Goal: Task Accomplishment & Management: Complete application form

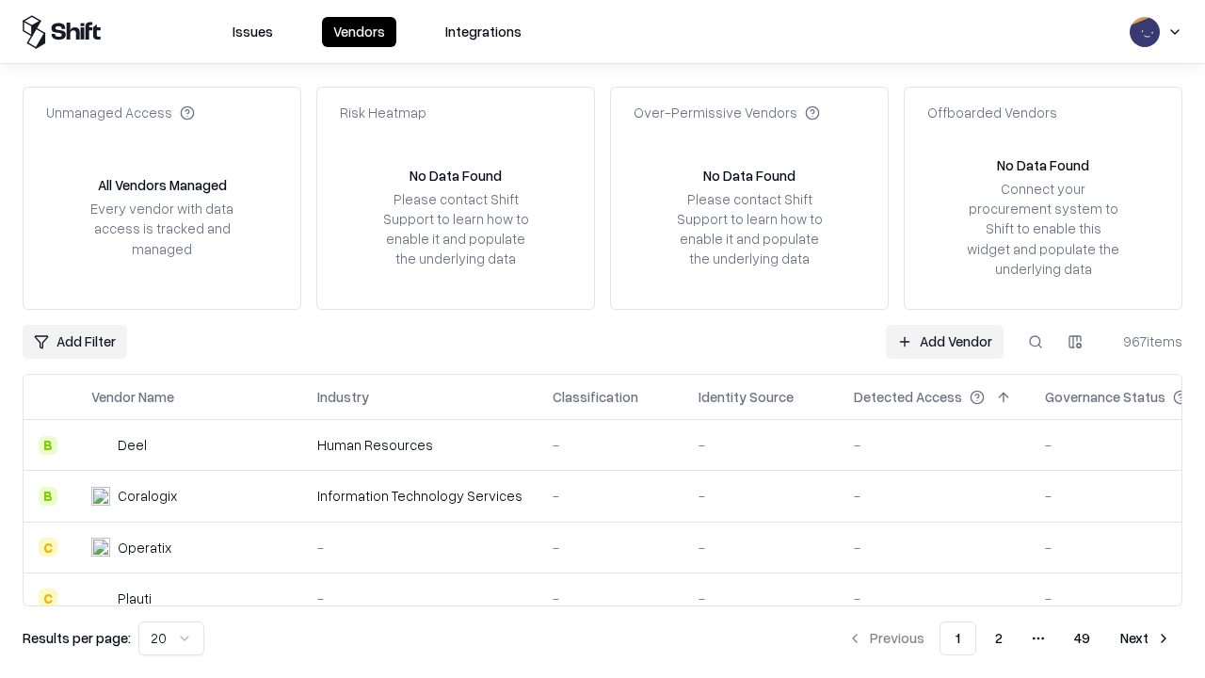
click at [945, 341] on link "Add Vendor" at bounding box center [945, 342] width 118 height 34
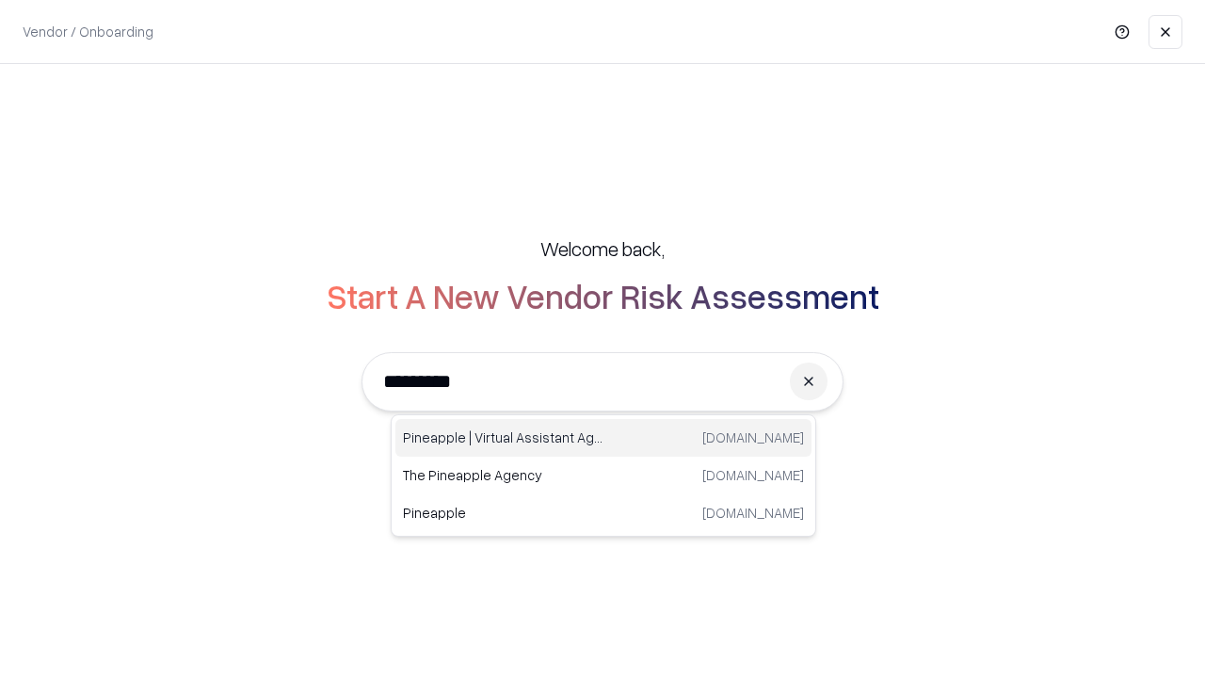
click at [604, 438] on div "Pineapple | Virtual Assistant Agency [DOMAIN_NAME]" at bounding box center [604, 438] width 416 height 38
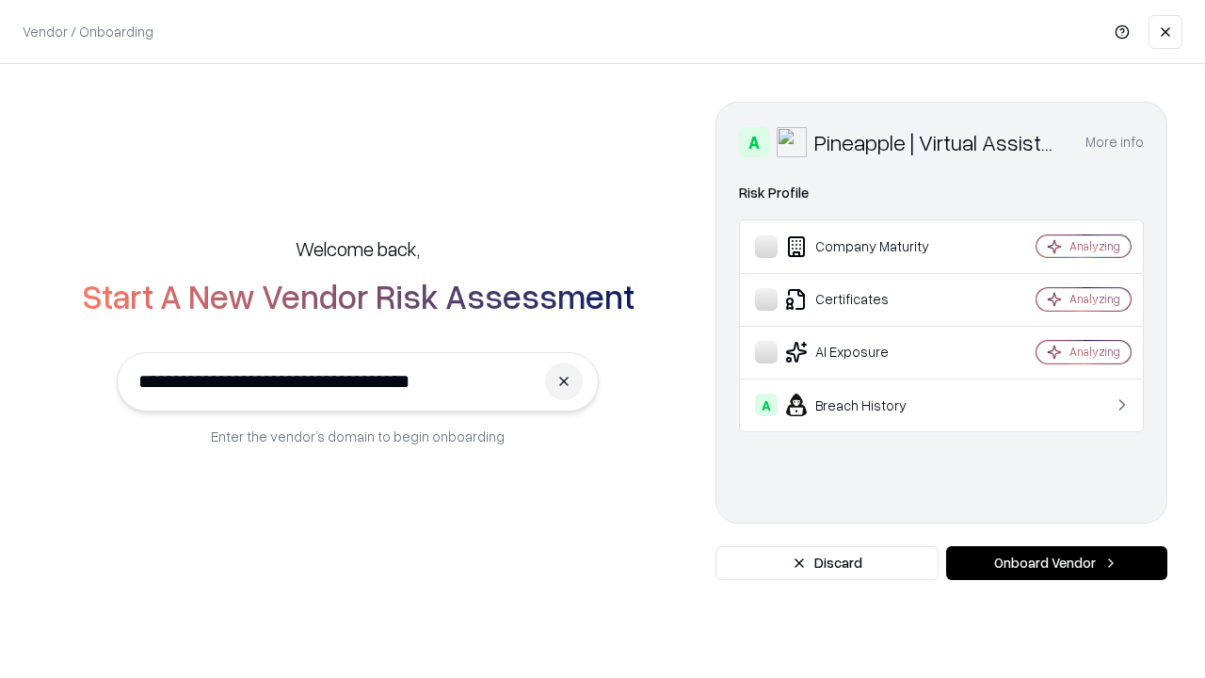
type input "**********"
click at [1057, 563] on button "Onboard Vendor" at bounding box center [1056, 563] width 221 height 34
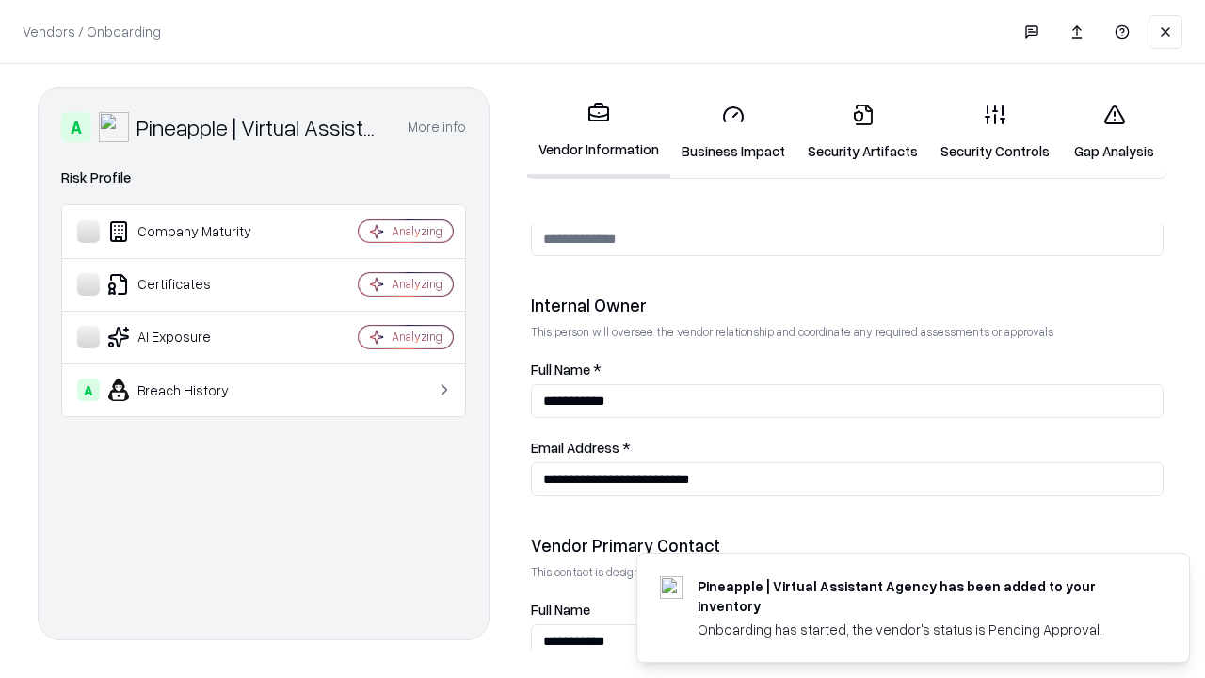
scroll to position [976, 0]
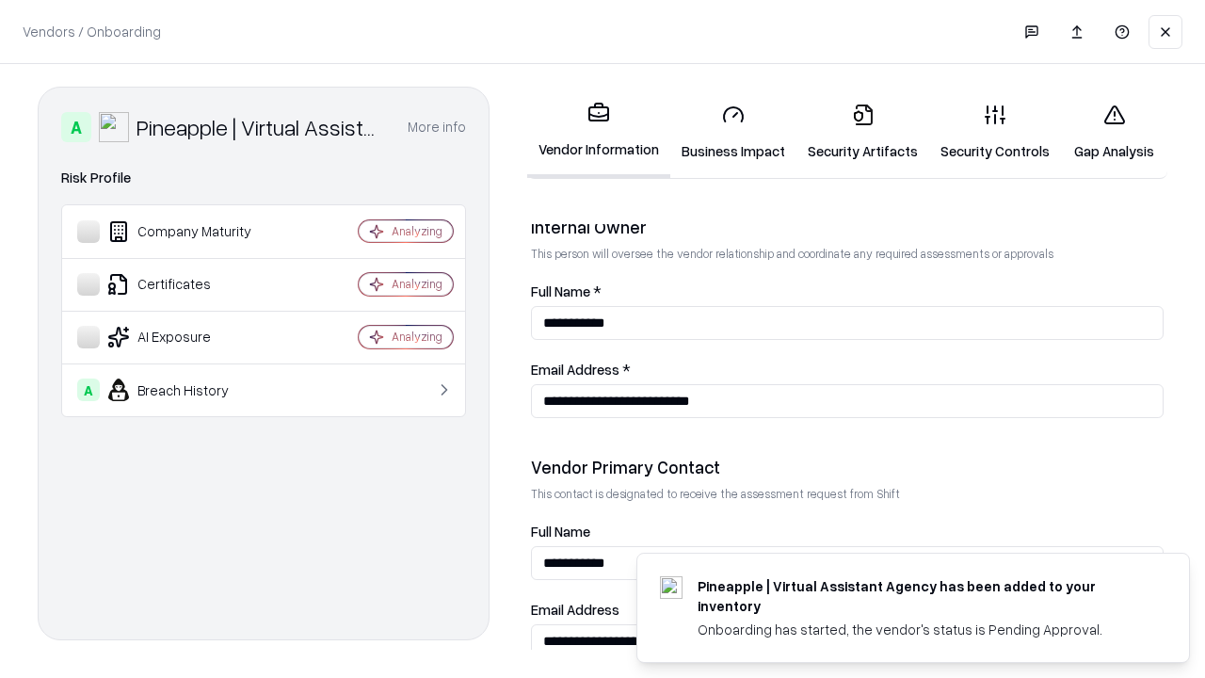
click at [863, 132] on link "Security Artifacts" at bounding box center [863, 133] width 133 height 88
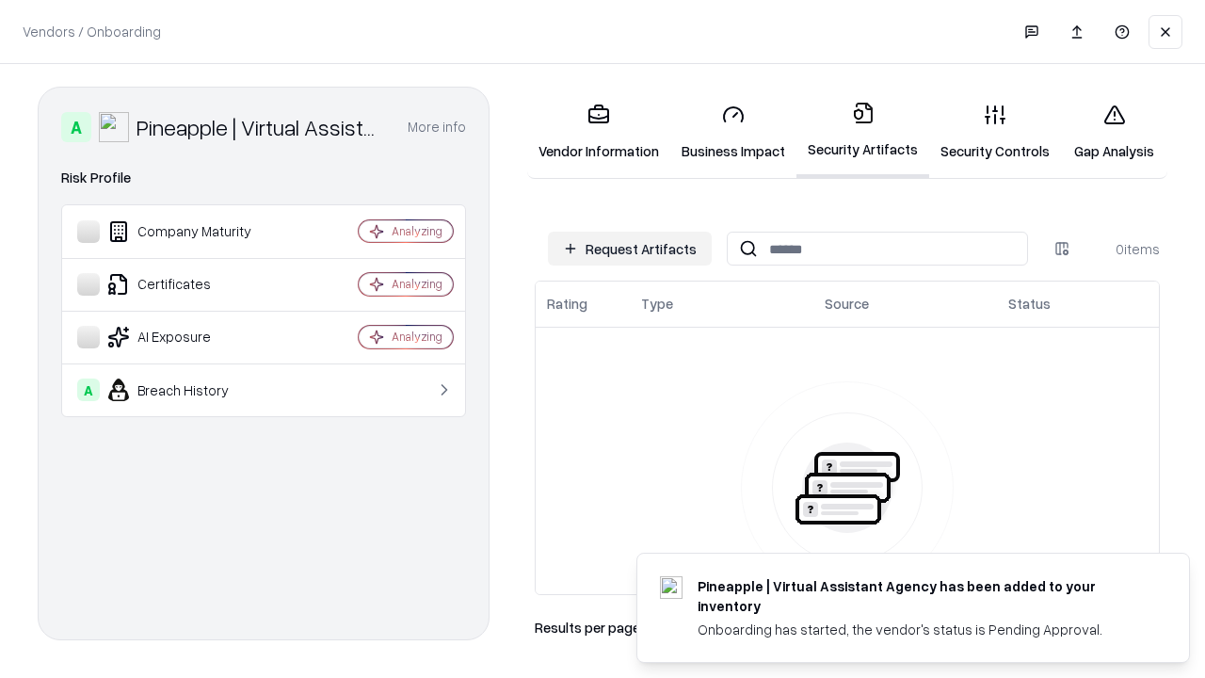
click at [630, 249] on button "Request Artifacts" at bounding box center [630, 249] width 164 height 34
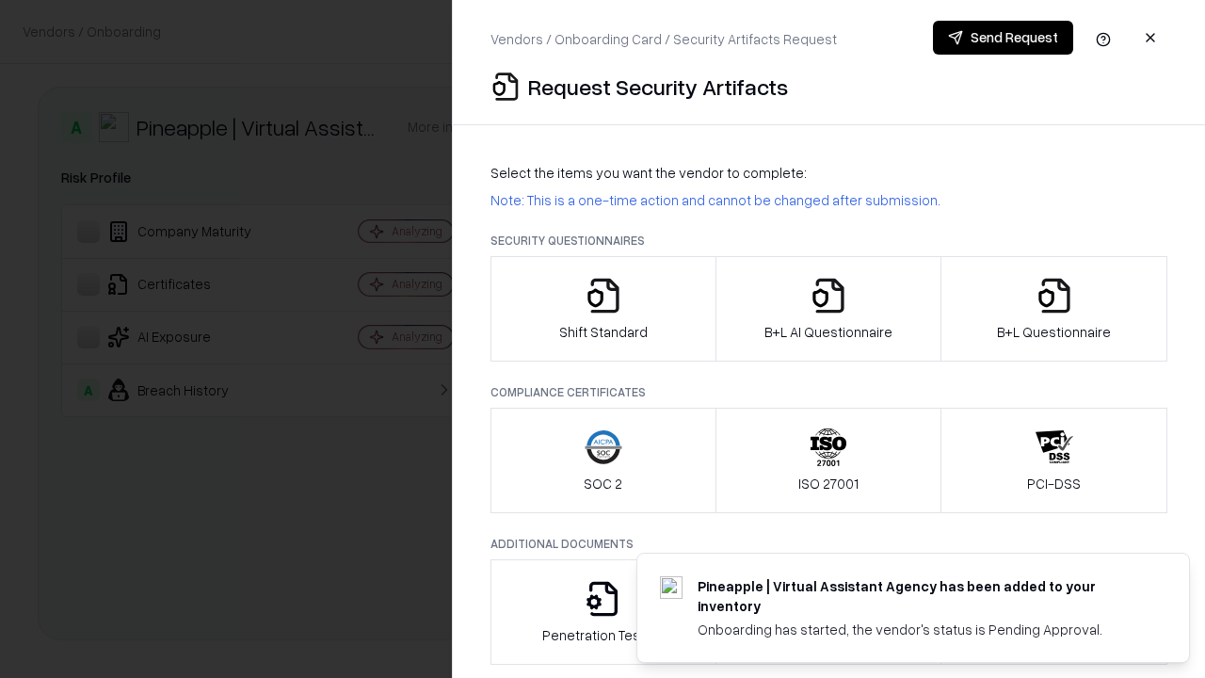
click at [1054, 309] on icon "button" at bounding box center [1055, 296] width 38 height 38
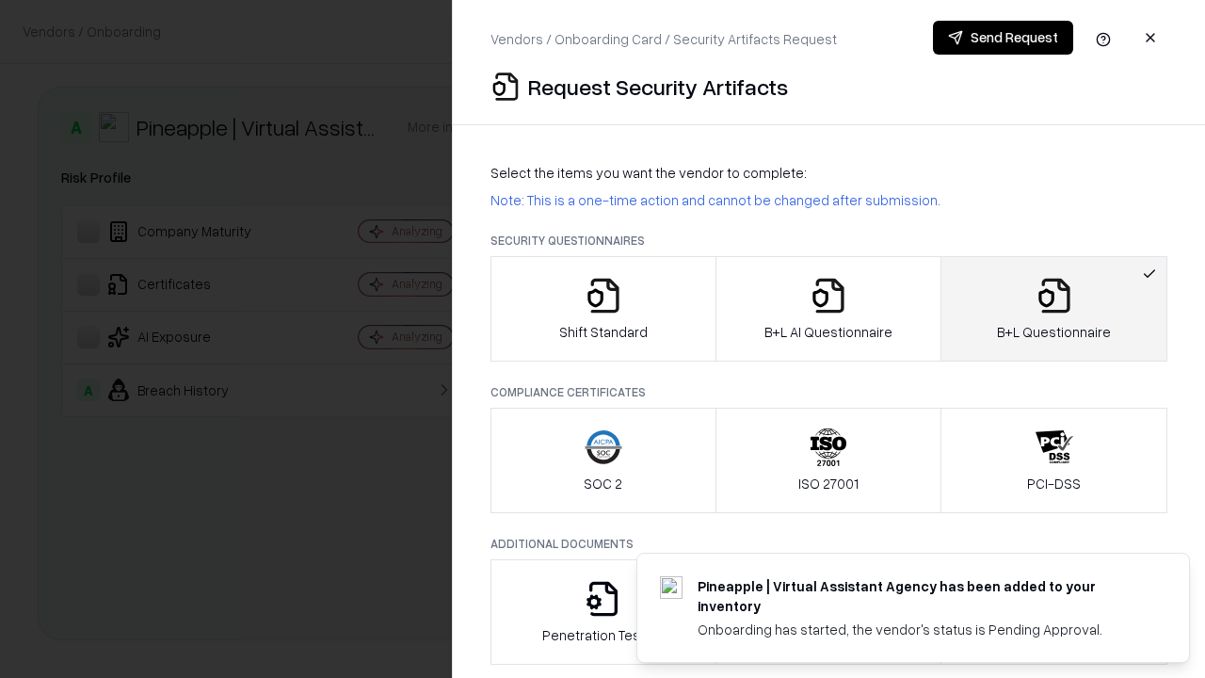
click at [828, 309] on icon "button" at bounding box center [829, 296] width 38 height 38
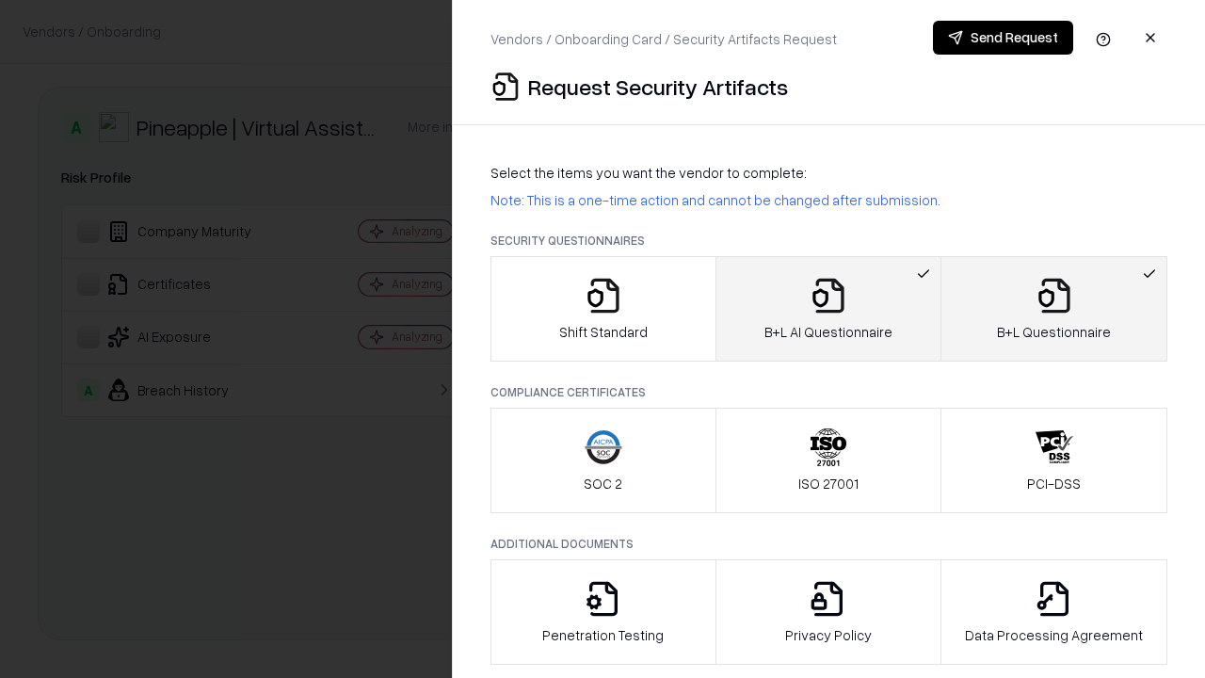
click at [1003, 38] on button "Send Request" at bounding box center [1003, 38] width 140 height 34
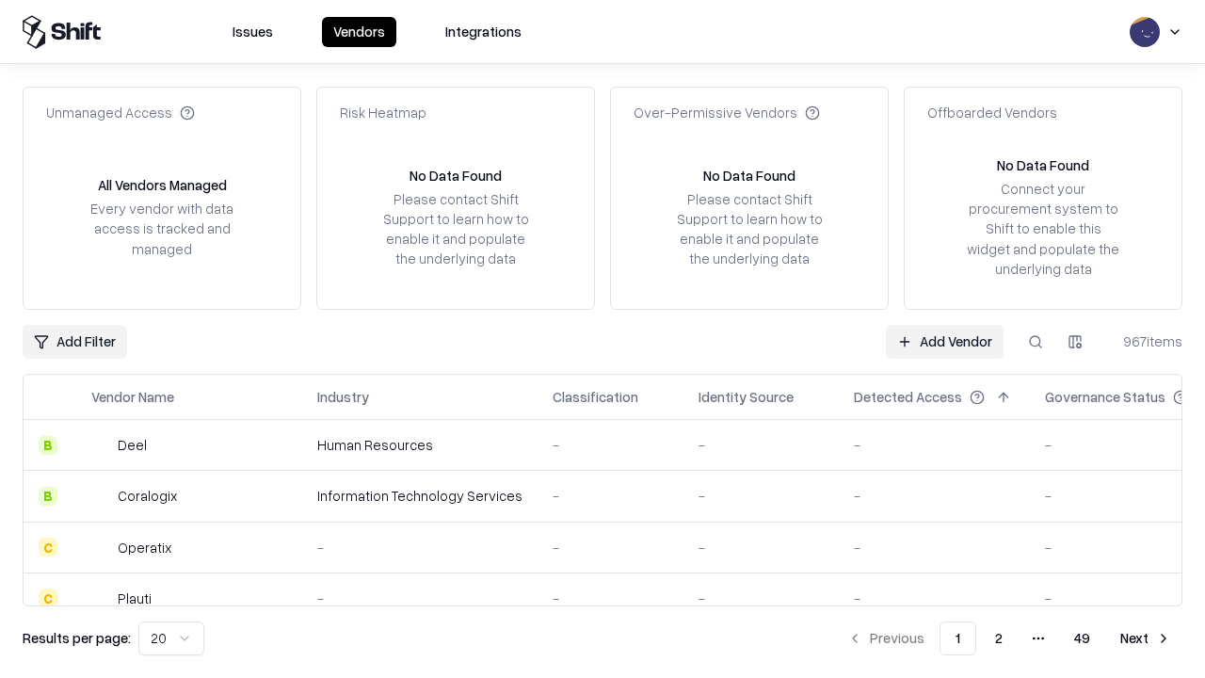
click at [1036, 341] on button at bounding box center [1036, 342] width 34 height 34
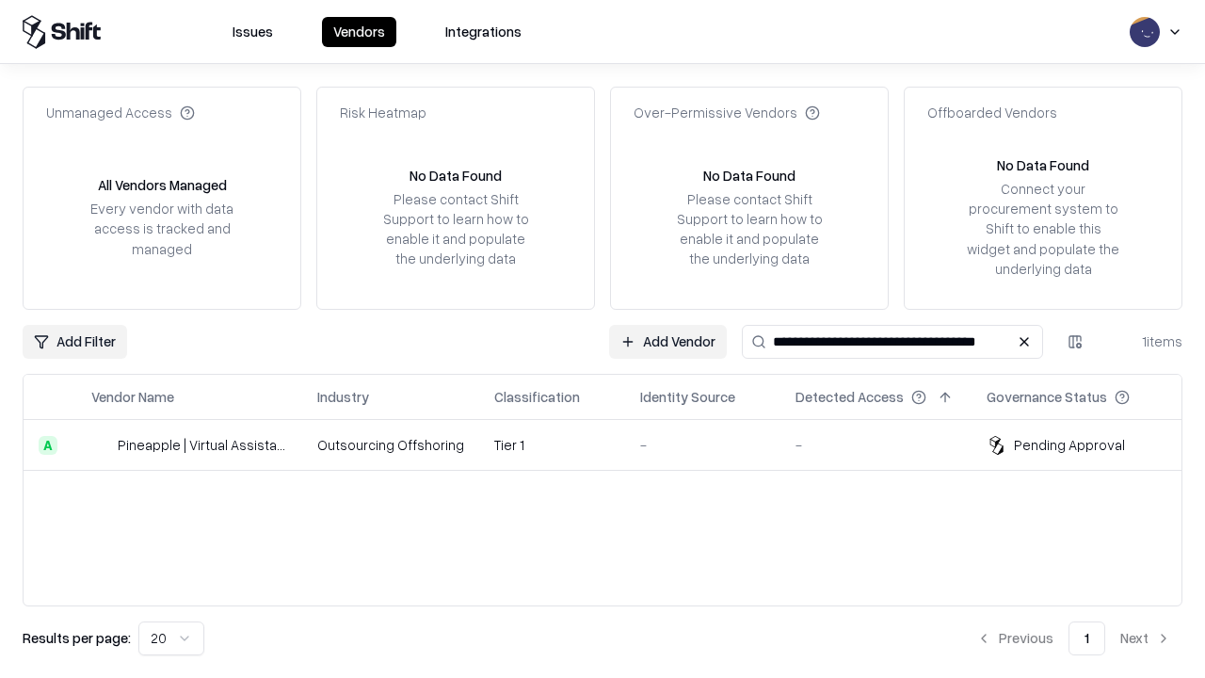
type input "**********"
click at [614, 444] on td "Tier 1" at bounding box center [552, 445] width 146 height 51
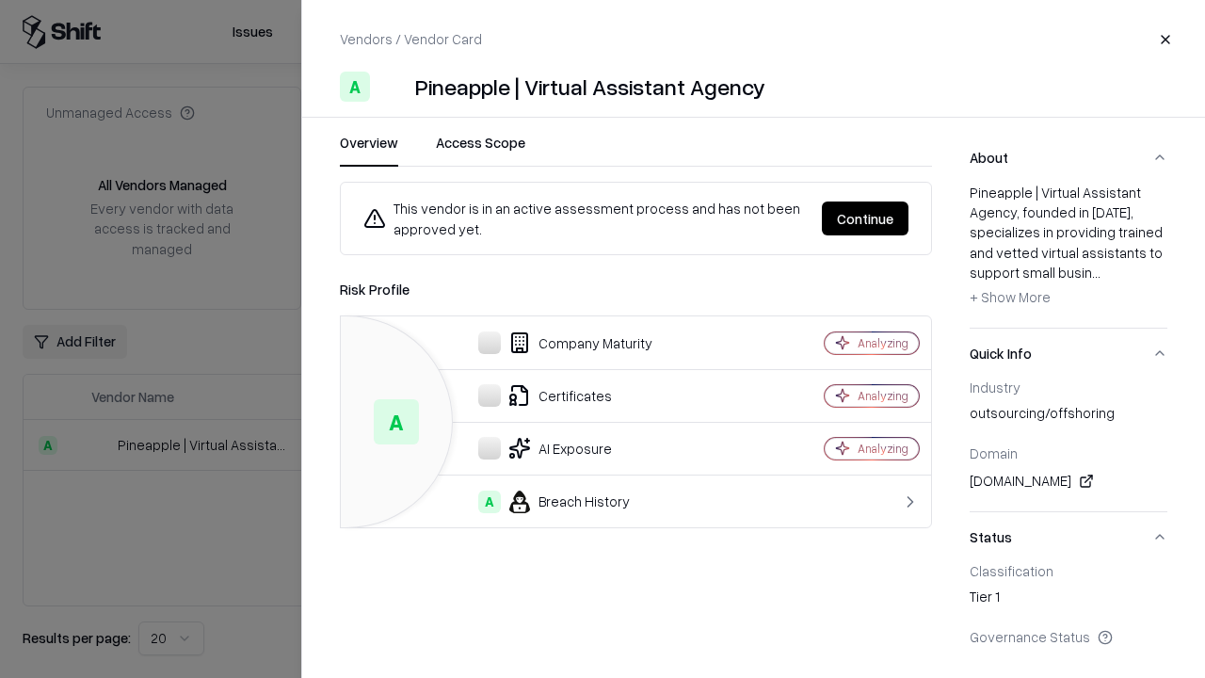
click at [865, 218] on button "Continue" at bounding box center [865, 219] width 87 height 34
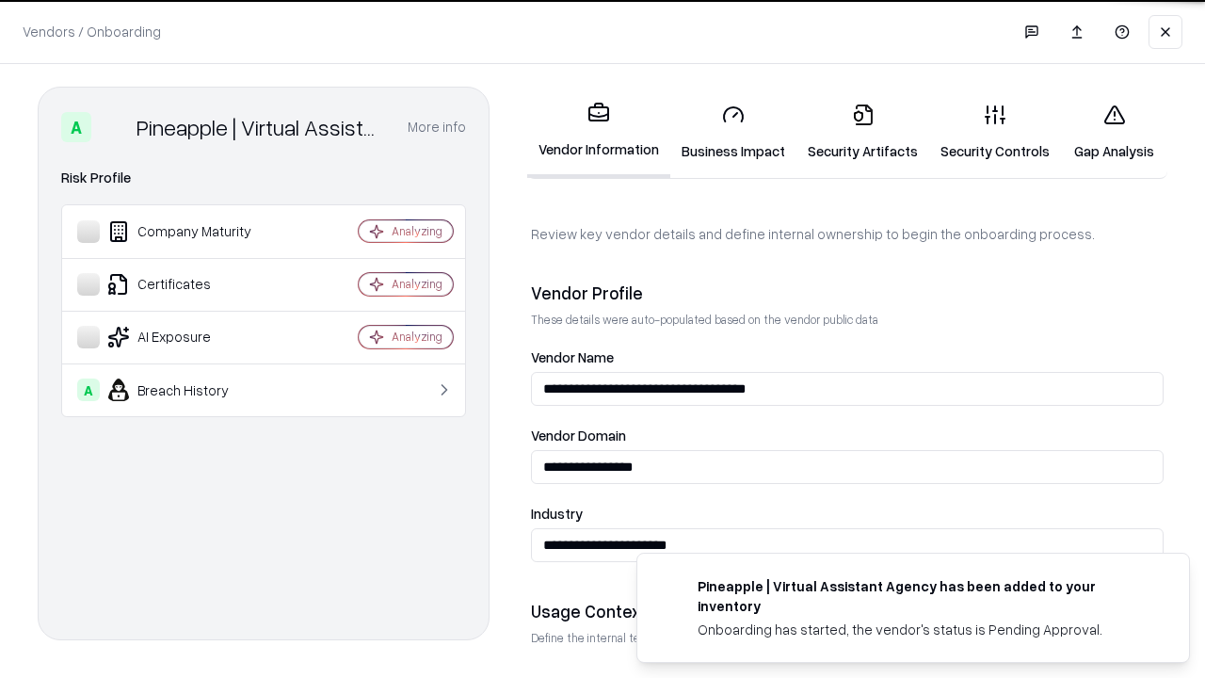
click at [863, 132] on link "Security Artifacts" at bounding box center [863, 133] width 133 height 88
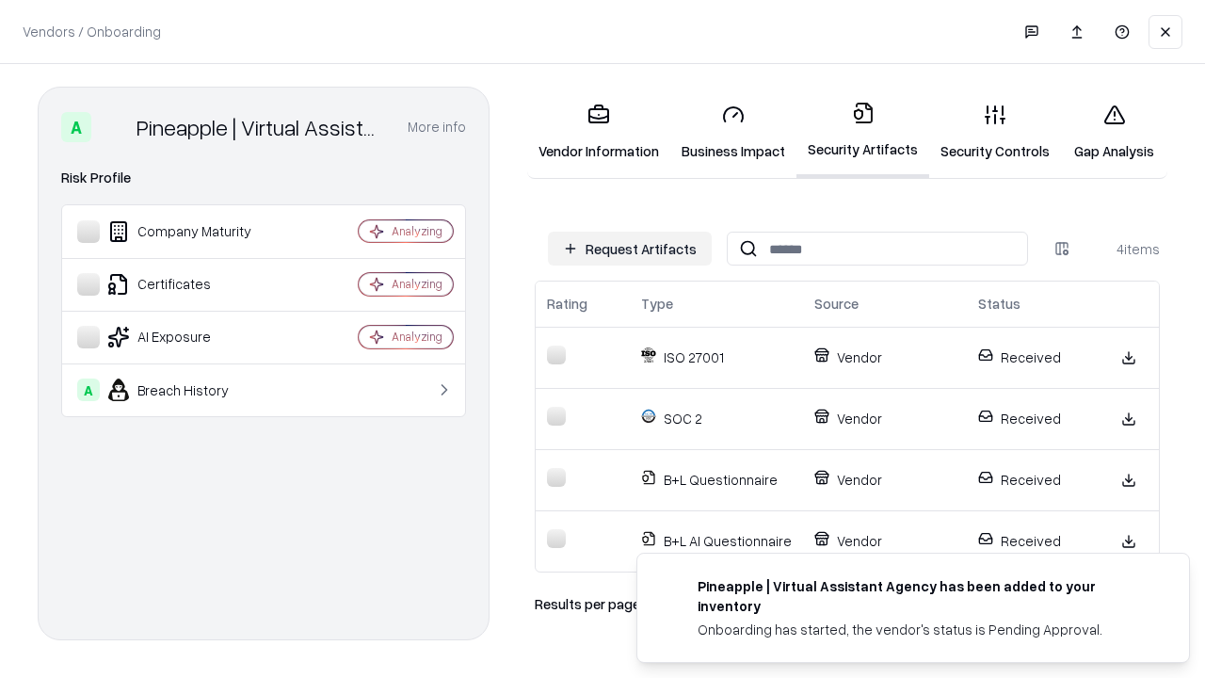
click at [1114, 132] on link "Gap Analysis" at bounding box center [1114, 133] width 106 height 88
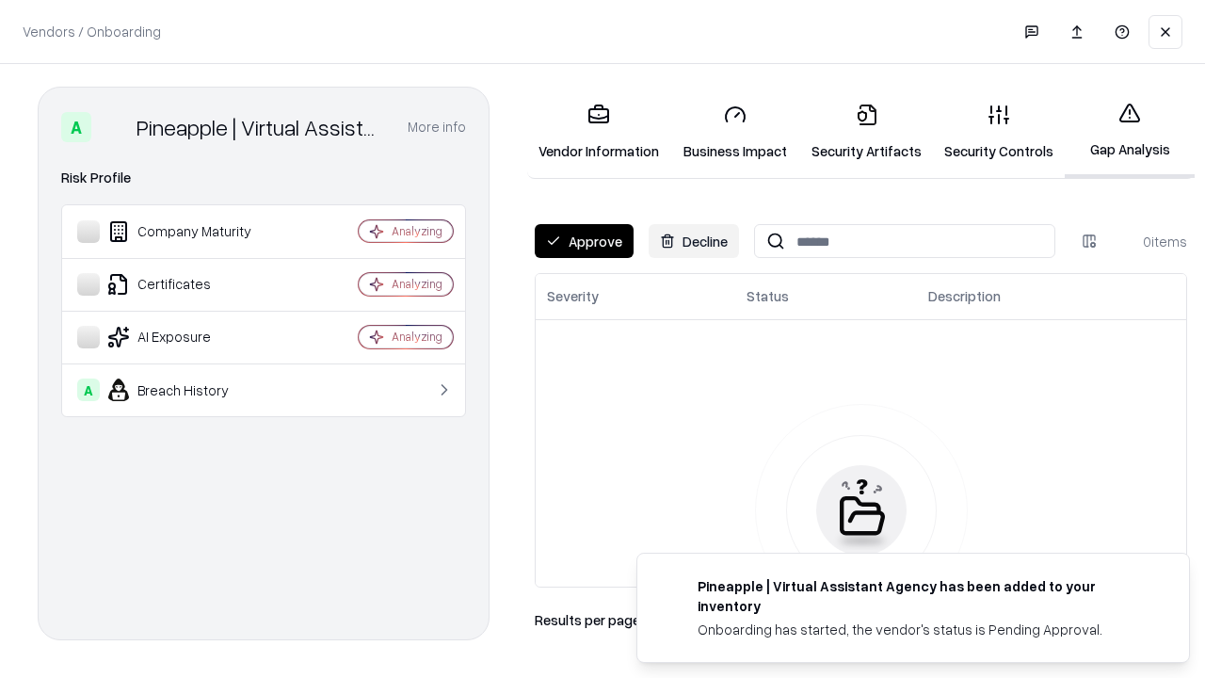
click at [584, 241] on button "Approve" at bounding box center [584, 241] width 99 height 34
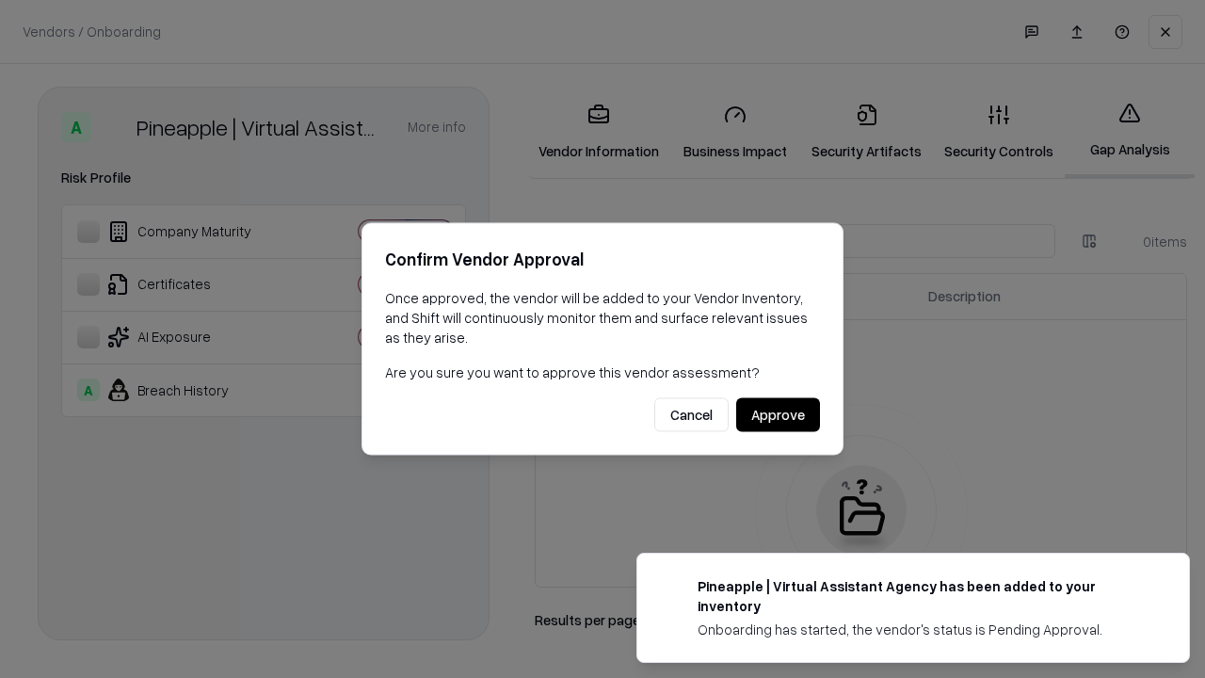
click at [778, 414] on button "Approve" at bounding box center [778, 415] width 84 height 34
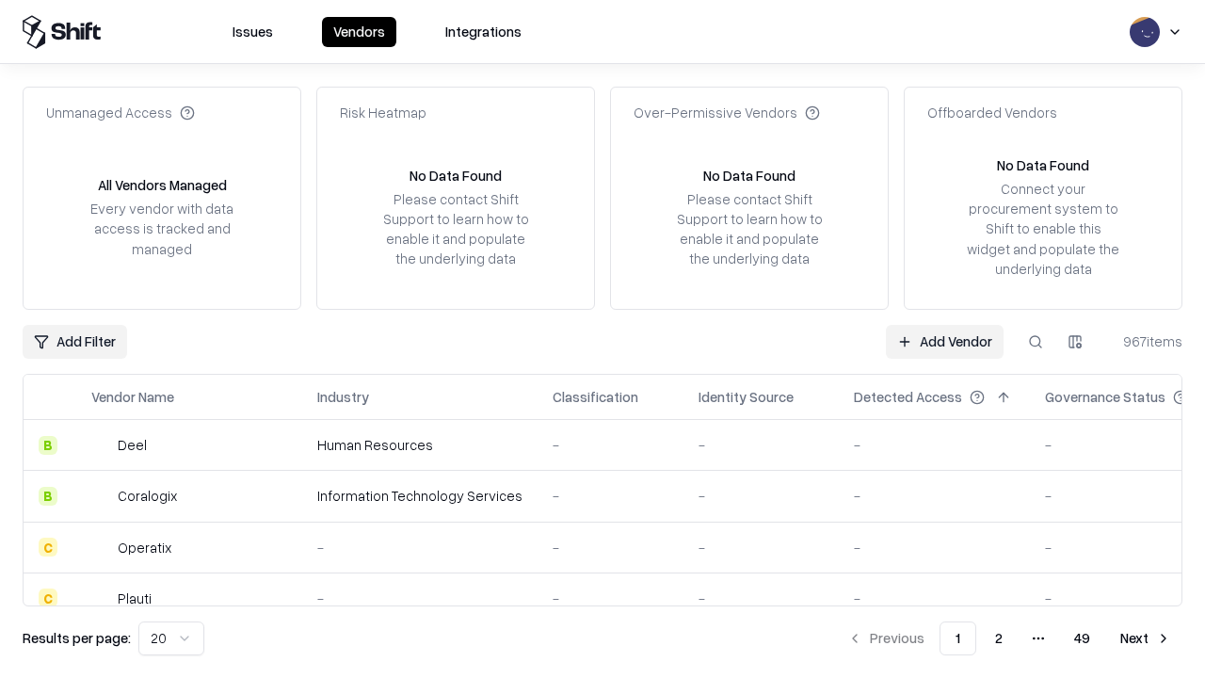
type input "**********"
click at [945, 341] on link "Add Vendor" at bounding box center [945, 342] width 118 height 34
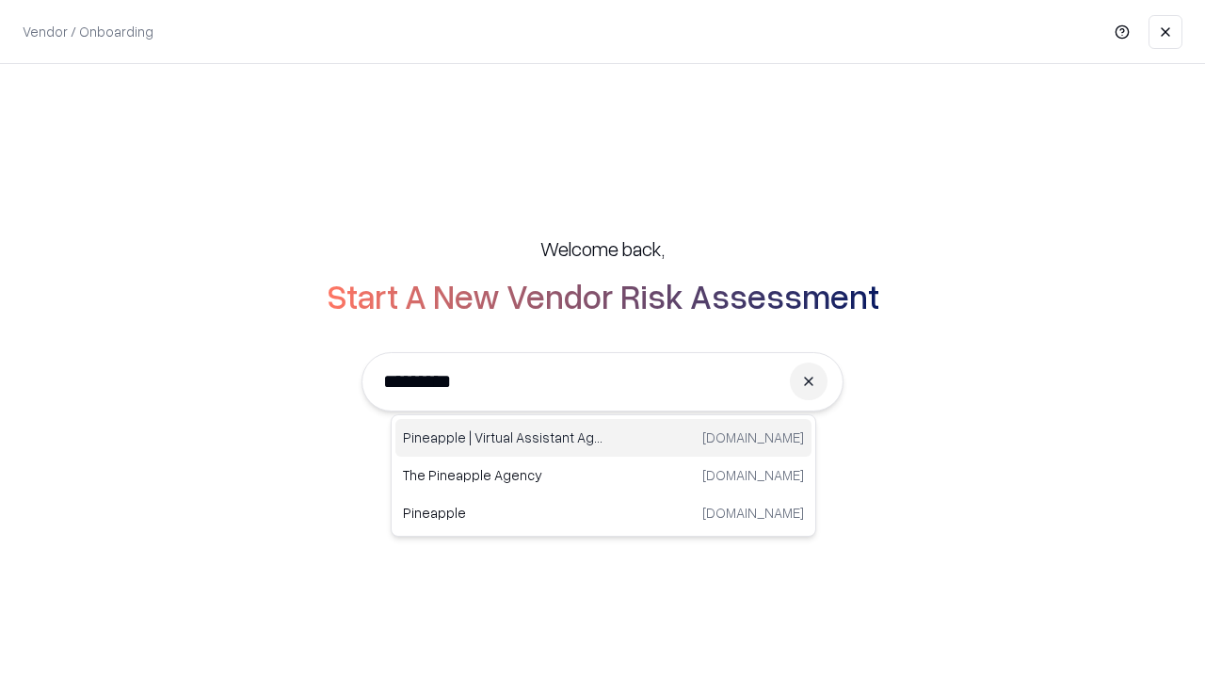
click at [604, 438] on div "Pineapple | Virtual Assistant Agency [DOMAIN_NAME]" at bounding box center [604, 438] width 416 height 38
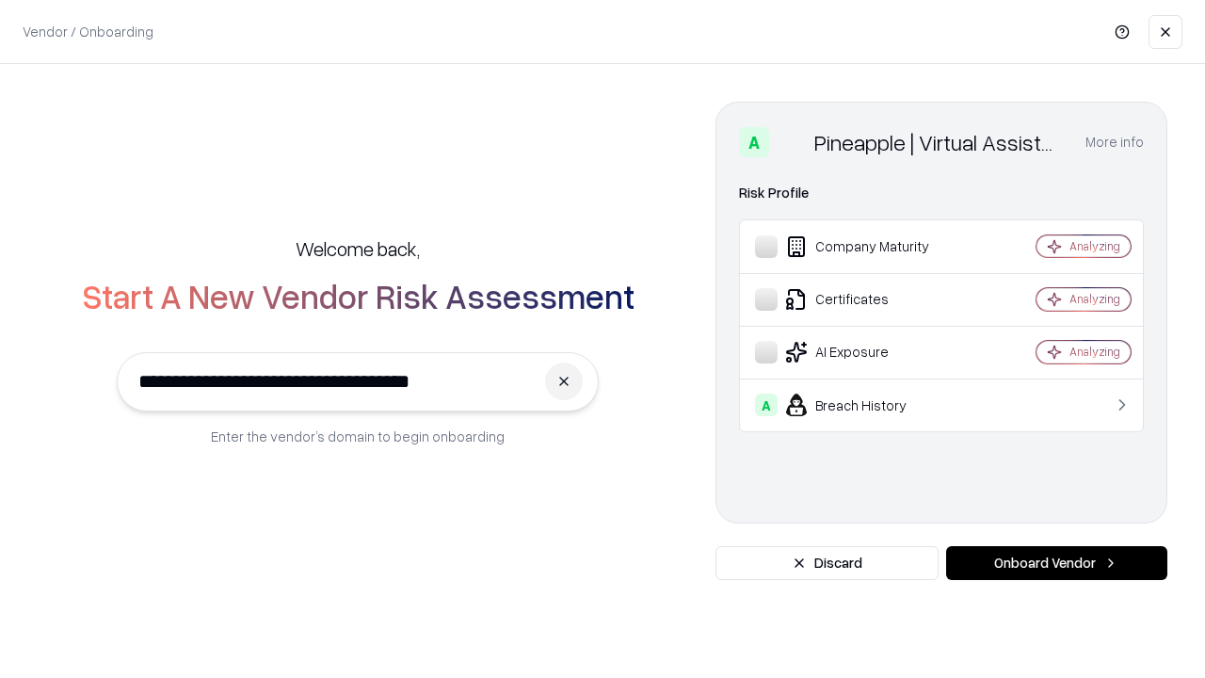
type input "**********"
click at [1057, 563] on button "Onboard Vendor" at bounding box center [1056, 563] width 221 height 34
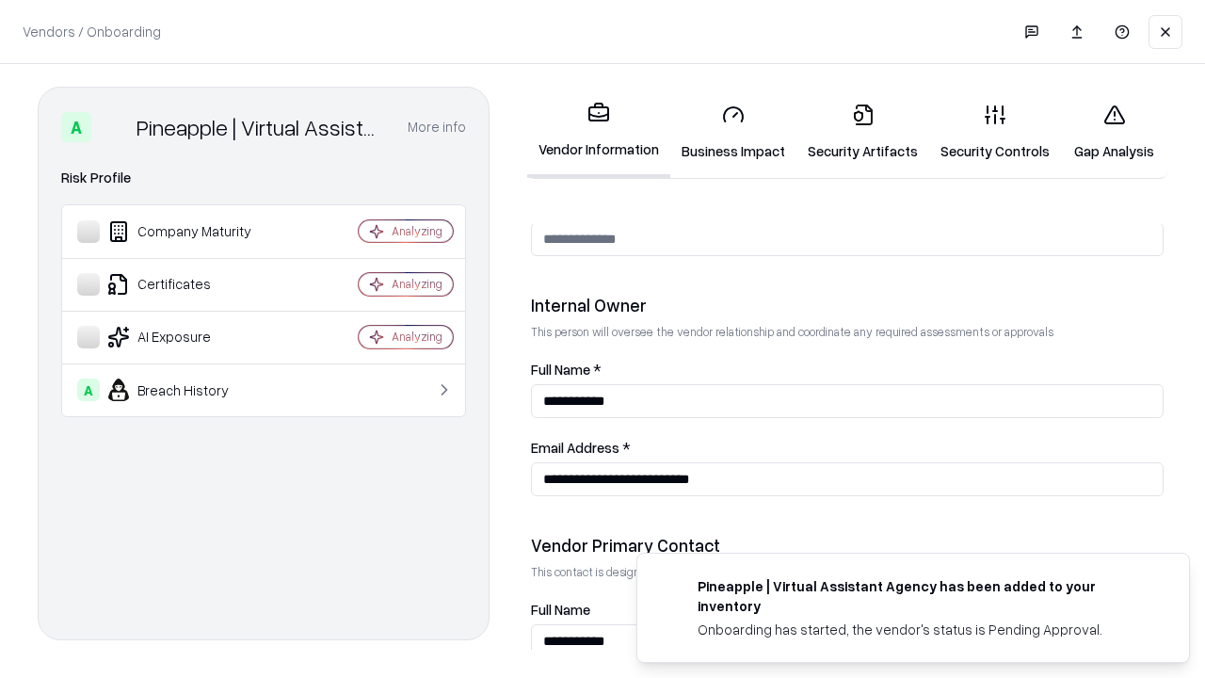
scroll to position [976, 0]
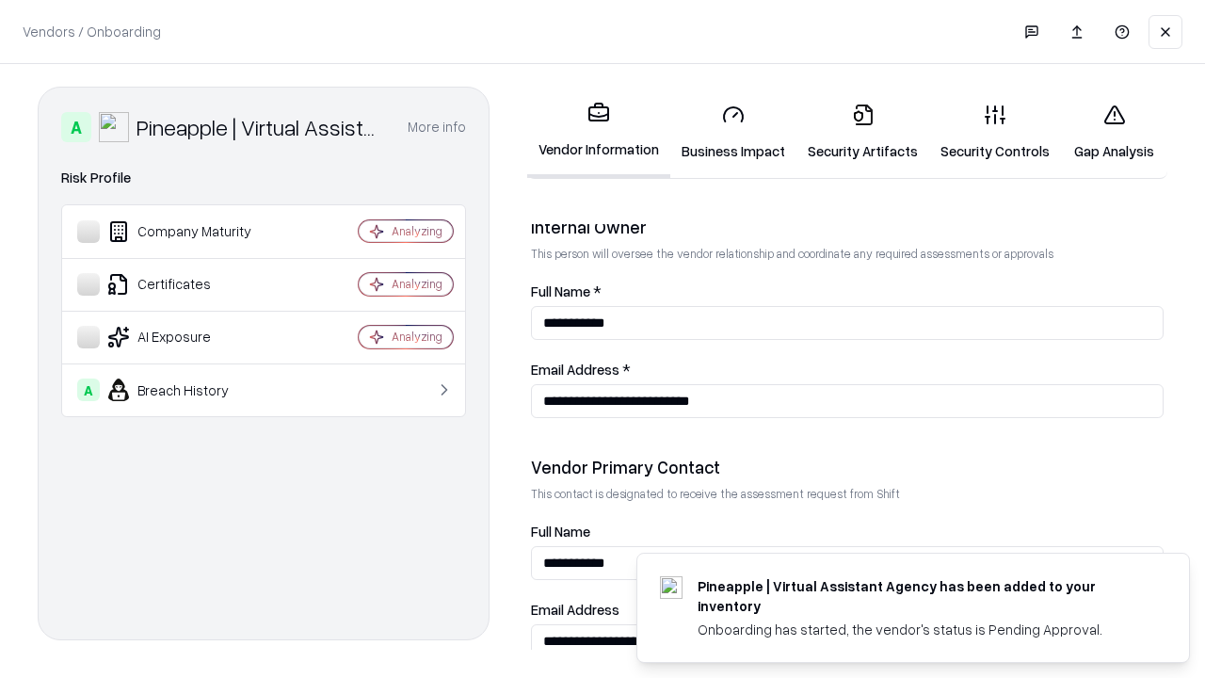
click at [1114, 132] on link "Gap Analysis" at bounding box center [1114, 133] width 106 height 88
